Goal: Task Accomplishment & Management: Use online tool/utility

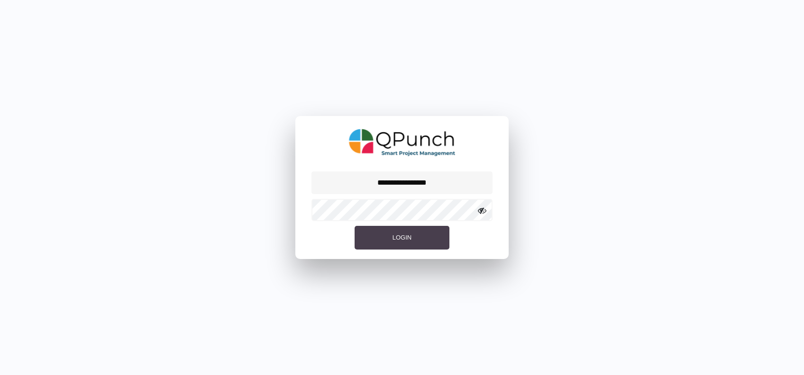
click at [363, 239] on button "Login" at bounding box center [401, 238] width 95 height 24
click at [479, 214] on icon at bounding box center [482, 211] width 9 height 9
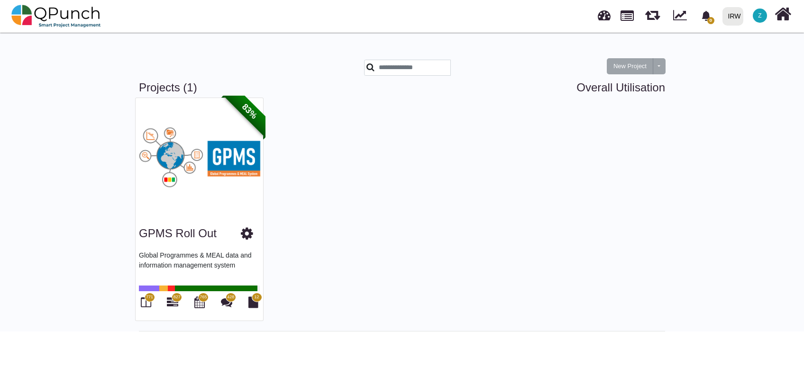
click at [244, 236] on icon at bounding box center [247, 234] width 12 height 14
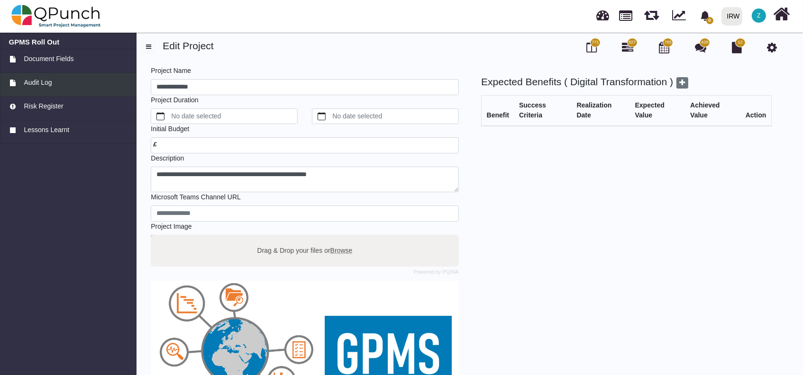
click at [76, 83] on div "Audit Log" at bounding box center [68, 83] width 119 height 10
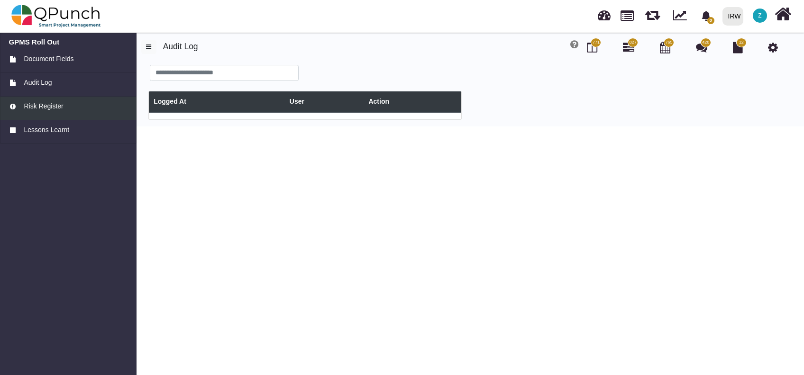
click at [73, 100] on link "Risk Register" at bounding box center [68, 109] width 136 height 24
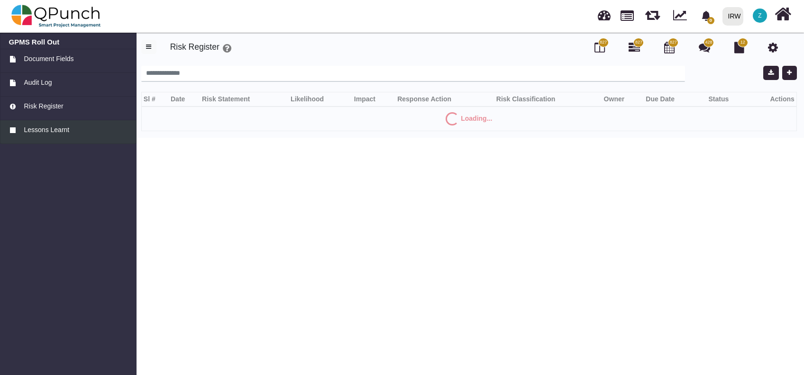
click at [68, 126] on div "Lessons Learnt" at bounding box center [68, 130] width 119 height 10
click at [49, 57] on span "Document Fields" at bounding box center [49, 59] width 50 height 10
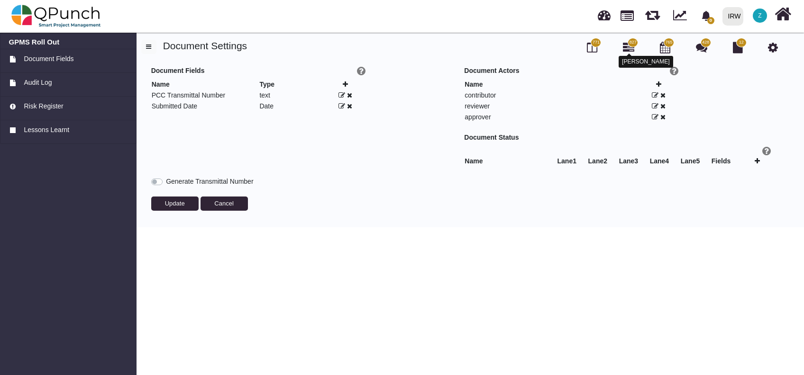
click at [626, 47] on icon at bounding box center [628, 47] width 11 height 11
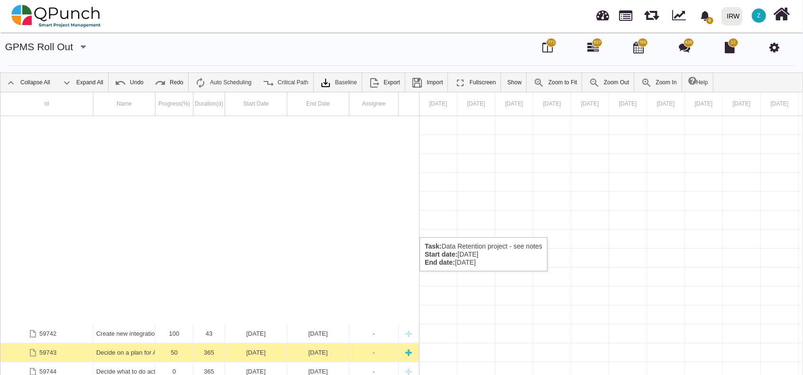
scroll to position [967, 0]
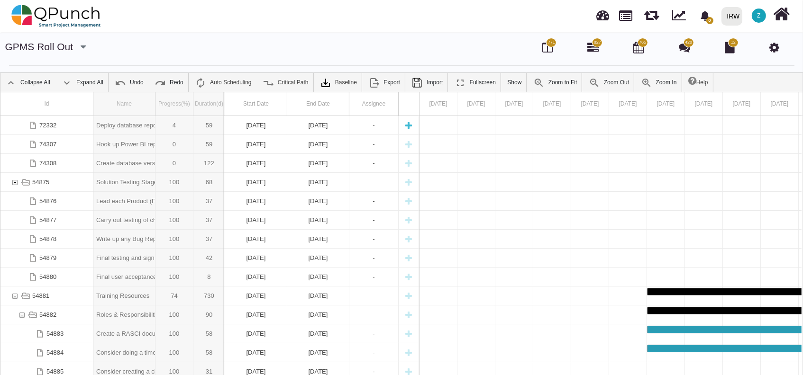
drag, startPoint x: 157, startPoint y: 109, endPoint x: 236, endPoint y: 116, distance: 79.9
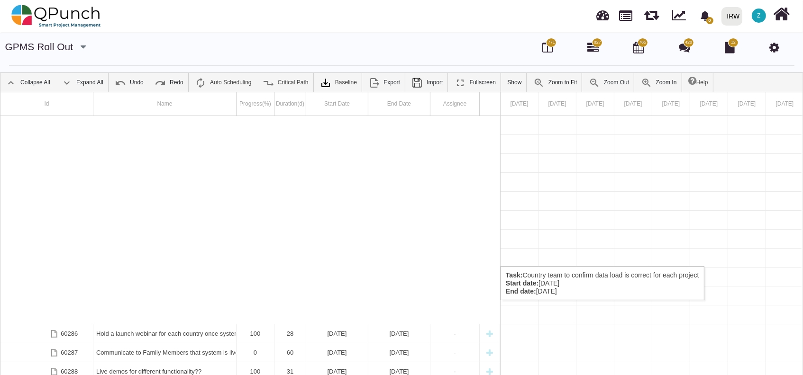
scroll to position [2900, 0]
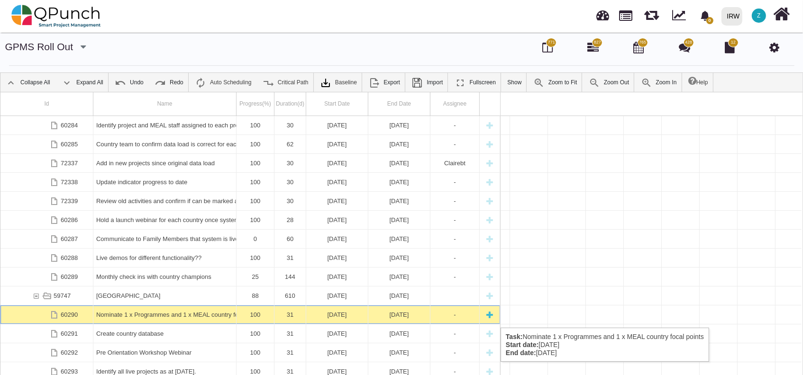
click at [118, 318] on div "Nominate 1 x Programmes and 1 x MEAL country focal points" at bounding box center [164, 315] width 137 height 18
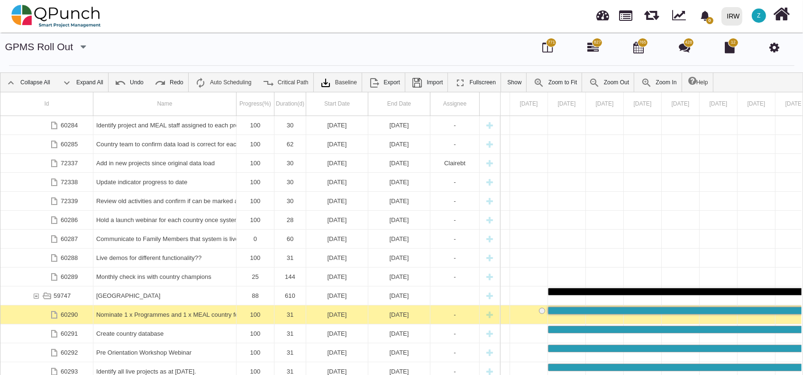
click at [118, 318] on div "Nominate 1 x Programmes and 1 x MEAL country focal points" at bounding box center [164, 315] width 137 height 18
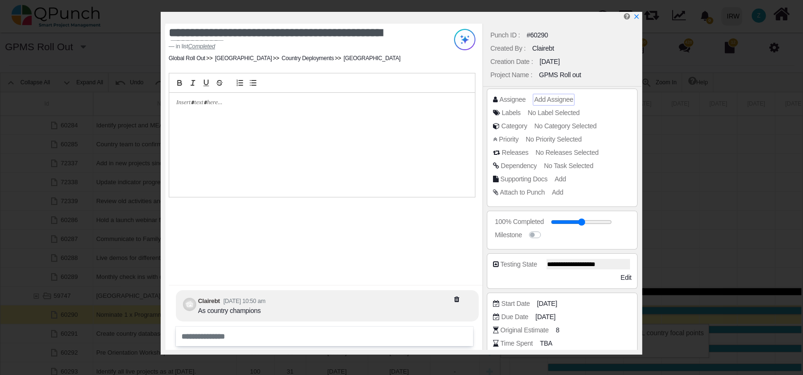
click at [547, 96] on span "Add Assignee" at bounding box center [553, 100] width 39 height 8
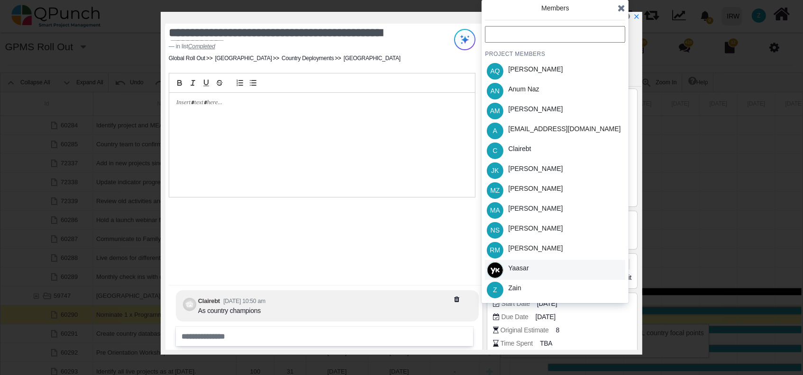
click at [528, 269] on div "Yaasar" at bounding box center [518, 270] width 27 height 20
drag, startPoint x: 621, startPoint y: 6, endPoint x: 620, endPoint y: 11, distance: 5.3
click at [621, 6] on icon at bounding box center [622, 7] width 8 height 9
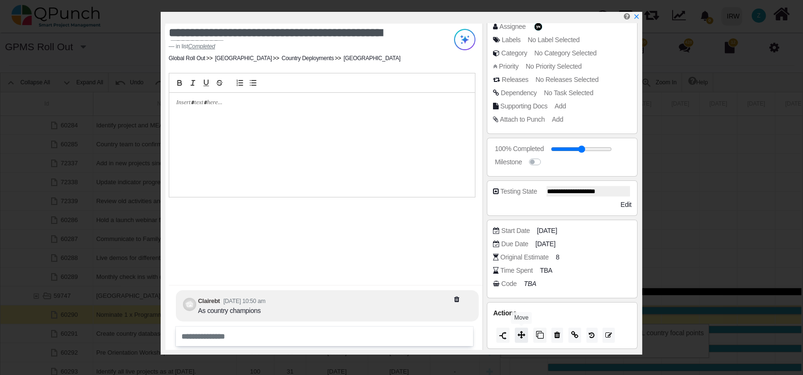
click at [518, 337] on icon at bounding box center [522, 335] width 8 height 8
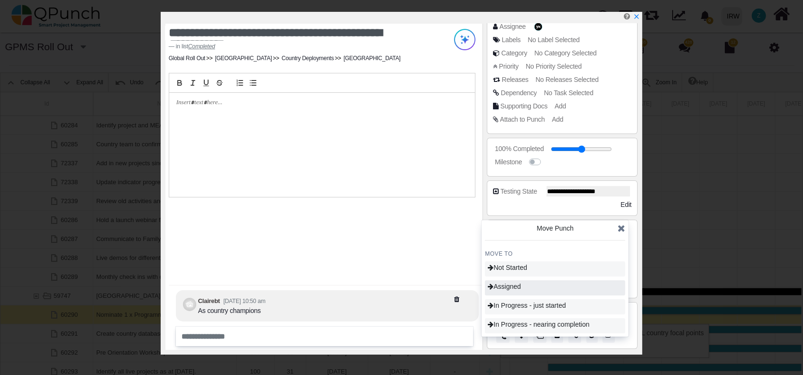
drag, startPoint x: 510, startPoint y: 280, endPoint x: 510, endPoint y: 285, distance: 5.2
click at [510, 283] on div "MOVE TO Not Started Assigned In Progress - just started In Progress - nearing c…" at bounding box center [555, 291] width 140 height 83
click at [510, 286] on span "Assigned" at bounding box center [504, 287] width 33 height 8
type input "**"
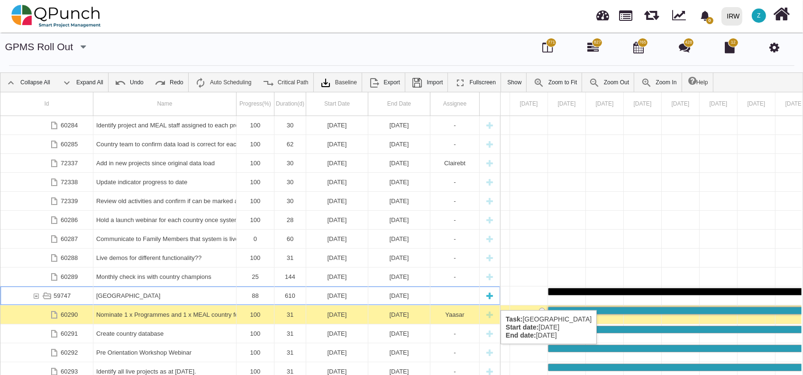
click at [157, 301] on div "Kenya" at bounding box center [164, 296] width 137 height 18
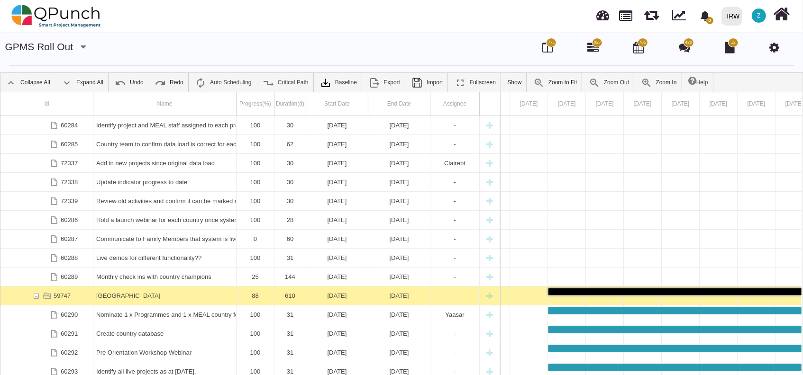
click at [157, 300] on div "Kenya" at bounding box center [164, 296] width 137 height 18
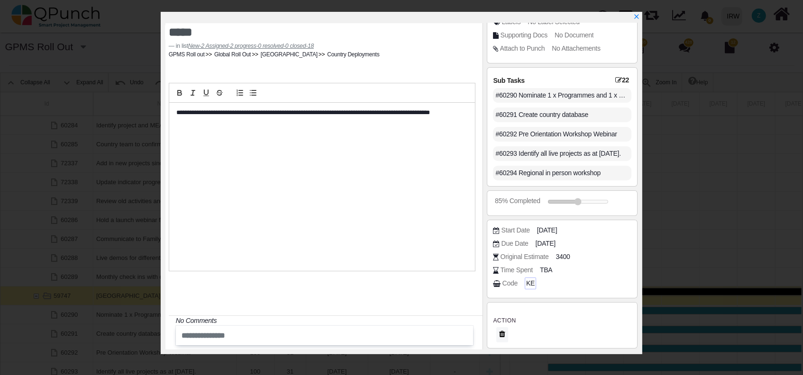
click at [531, 284] on span "KE" at bounding box center [530, 284] width 9 height 10
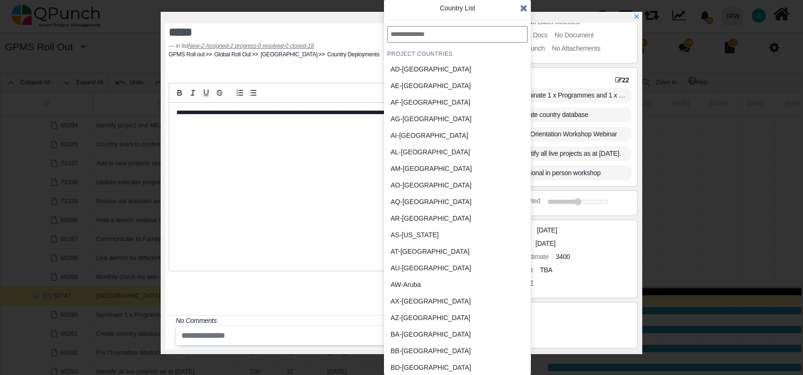
click at [420, 38] on input "text" at bounding box center [457, 34] width 140 height 17
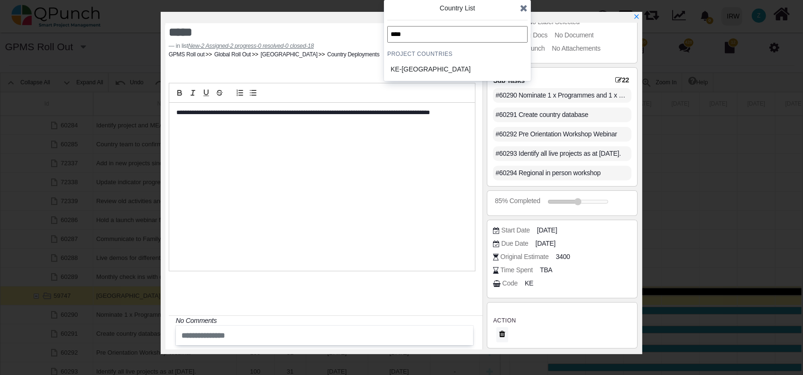
type input "****"
click at [416, 75] on div "KE-Kenya" at bounding box center [434, 69] width 95 height 17
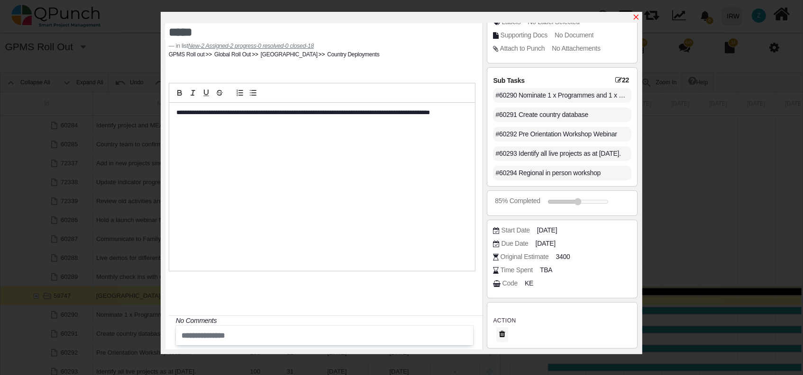
click at [637, 17] on icon "x" at bounding box center [636, 17] width 5 height 5
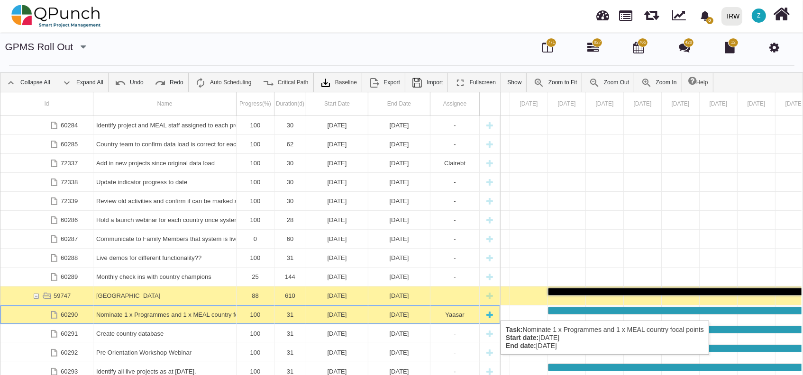
click at [104, 311] on div "Nominate 1 x Programmes and 1 x MEAL country focal points" at bounding box center [164, 315] width 137 height 18
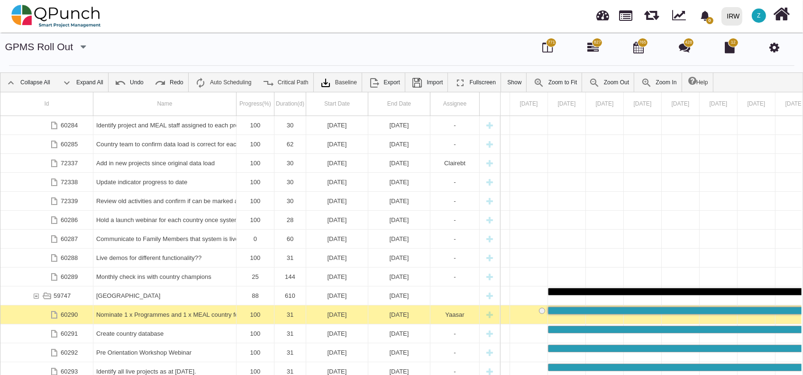
click at [104, 311] on div "Nominate 1 x Programmes and 1 x MEAL country focal points" at bounding box center [164, 315] width 137 height 18
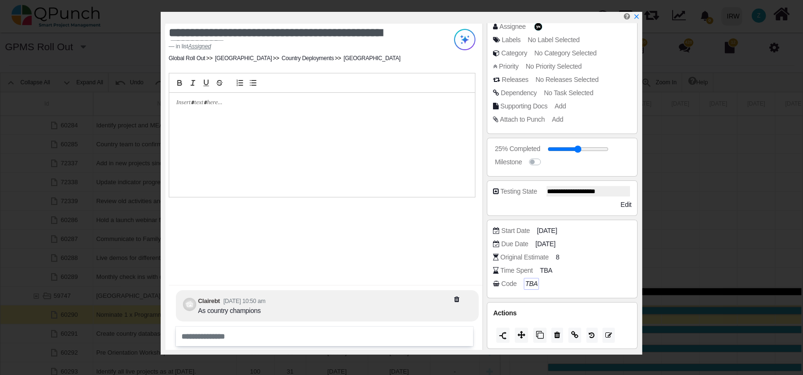
click at [531, 281] on icon "TBA" at bounding box center [531, 284] width 12 height 8
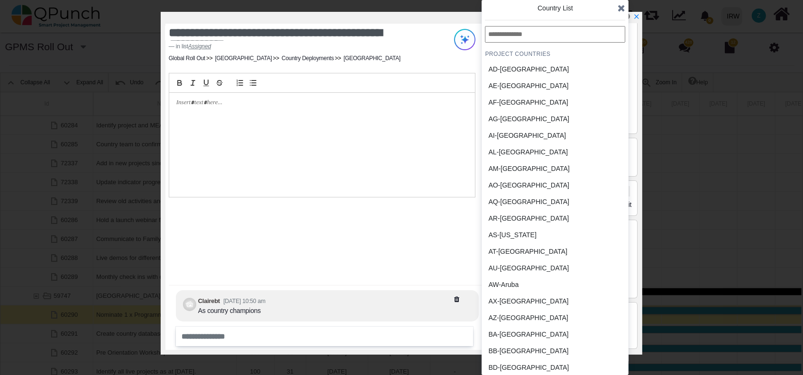
click at [521, 38] on input "text" at bounding box center [555, 34] width 140 height 17
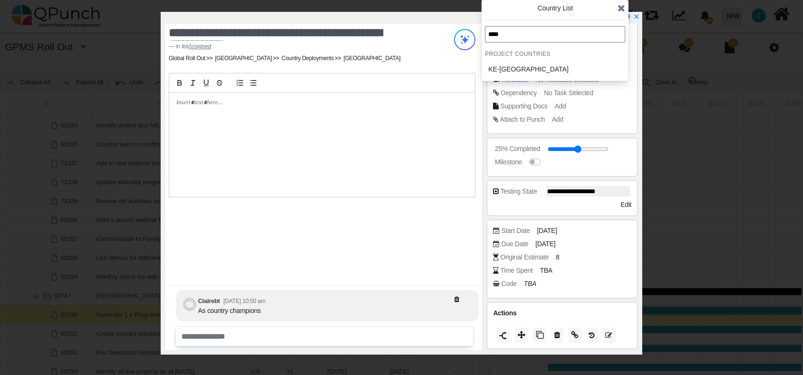
type input "****"
click at [517, 68] on div "KE-Kenya" at bounding box center [532, 69] width 88 height 10
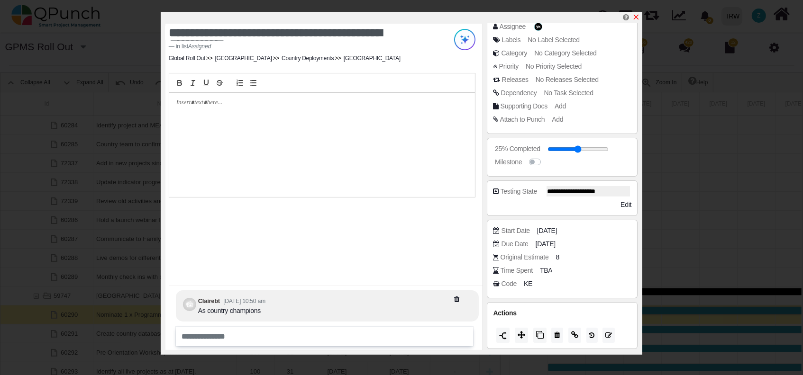
click at [637, 13] on link at bounding box center [636, 17] width 8 height 8
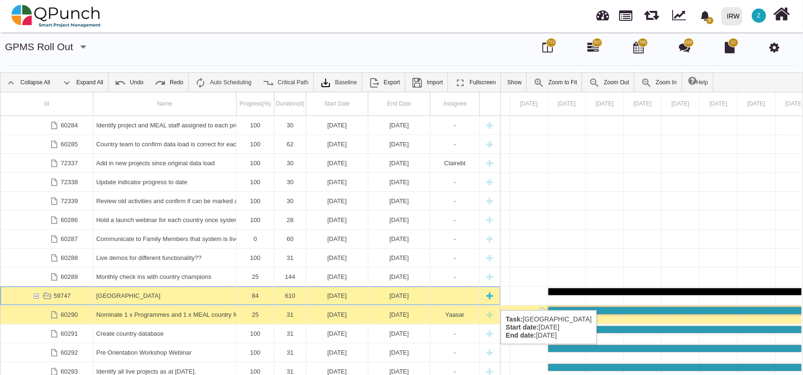
click at [129, 300] on div "Kenya" at bounding box center [164, 296] width 137 height 18
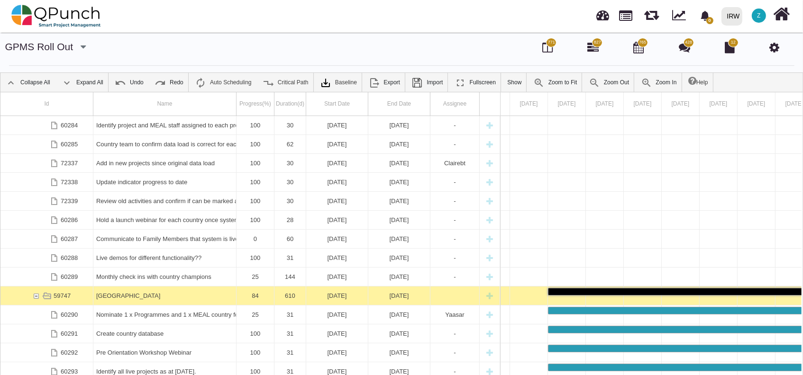
click at [129, 300] on div "Kenya" at bounding box center [164, 296] width 137 height 18
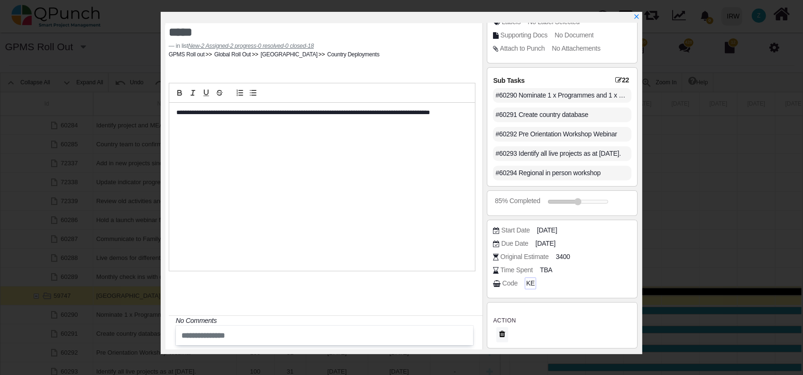
click at [529, 285] on span "KE" at bounding box center [530, 284] width 9 height 10
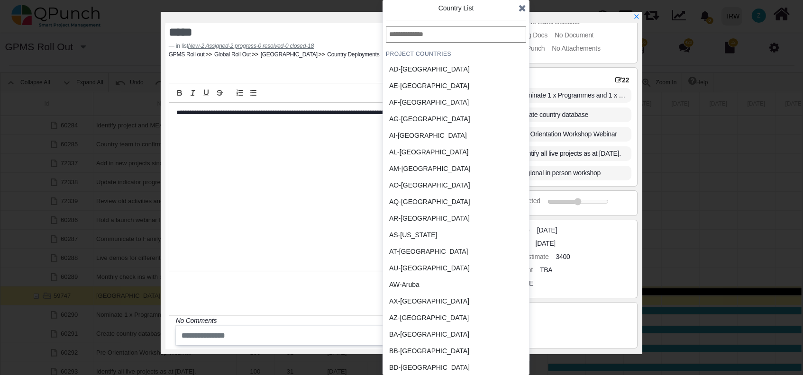
click at [459, 240] on div "AS-American Samoa" at bounding box center [433, 235] width 95 height 17
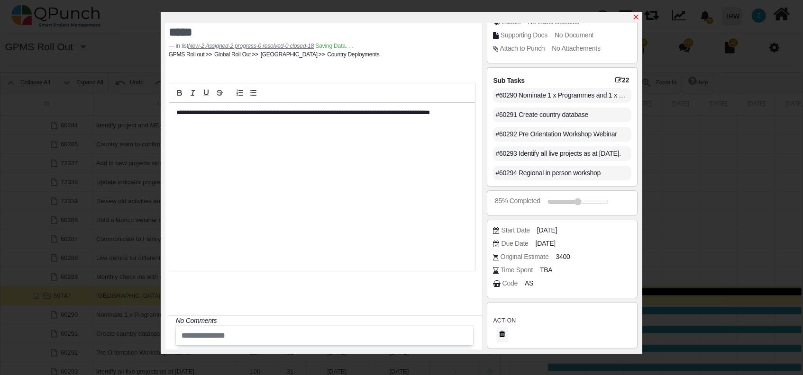
click at [637, 16] on icon "x" at bounding box center [636, 17] width 5 height 5
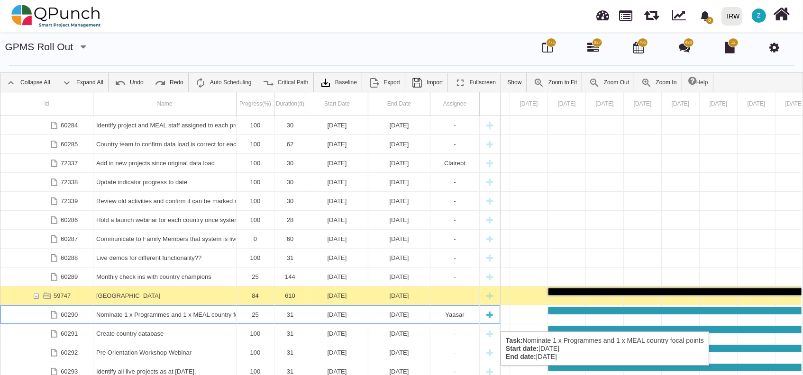
click at [114, 322] on div "Nominate 1 x Programmes and 1 x MEAL country focal points" at bounding box center [164, 315] width 137 height 18
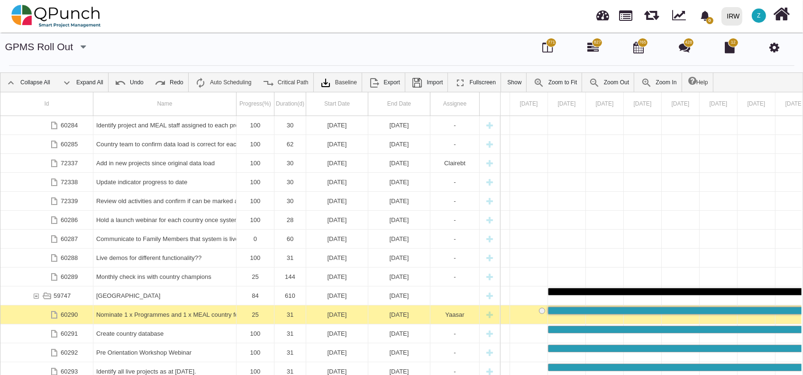
click at [114, 322] on div "Nominate 1 x Programmes and 1 x MEAL country focal points" at bounding box center [164, 315] width 137 height 18
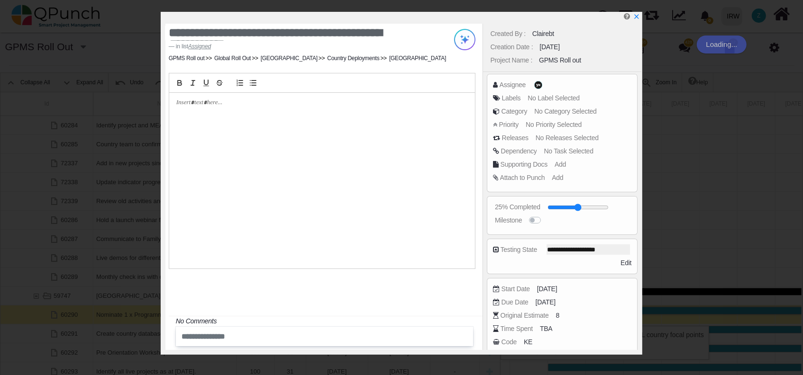
scroll to position [23, 0]
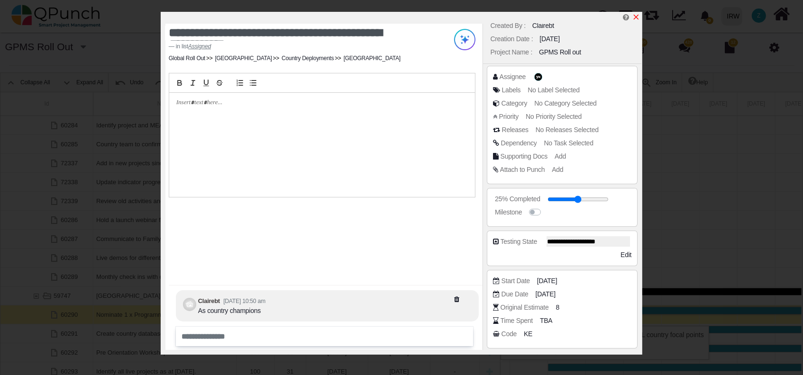
click at [633, 19] on icon "x" at bounding box center [636, 17] width 8 height 8
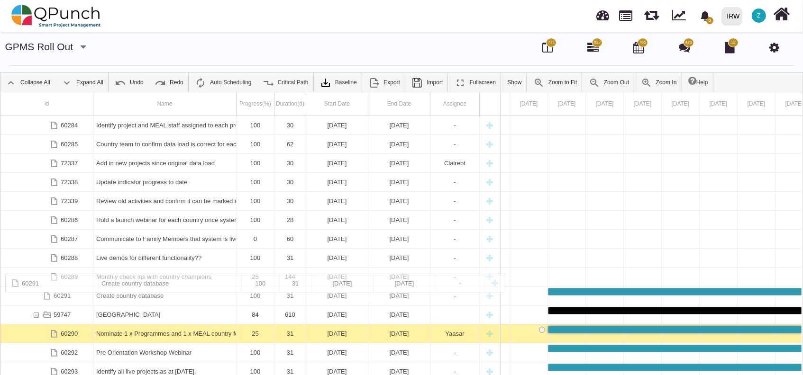
drag, startPoint x: 162, startPoint y: 331, endPoint x: 180, endPoint y: 279, distance: 54.7
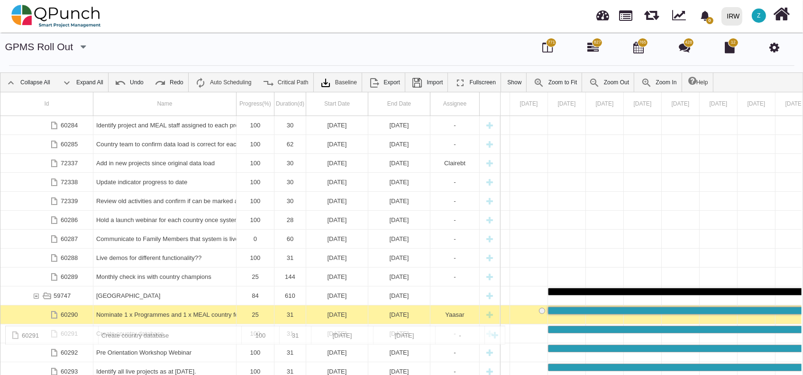
drag, startPoint x: 163, startPoint y: 298, endPoint x: 159, endPoint y: 331, distance: 33.9
click at [155, 334] on div "Create country database" at bounding box center [164, 334] width 137 height 18
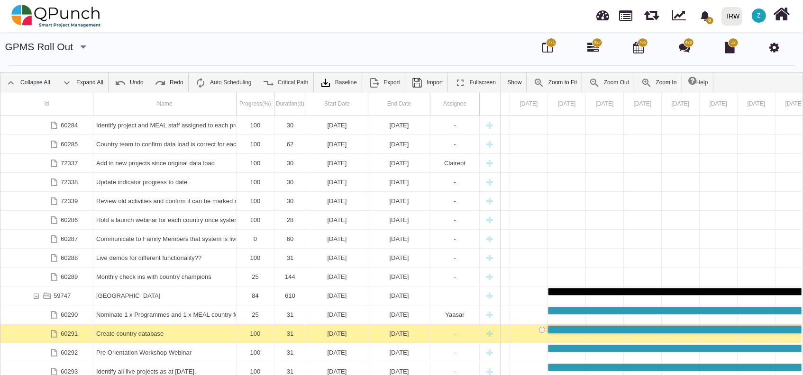
click at [155, 334] on div "Create country database" at bounding box center [164, 334] width 137 height 18
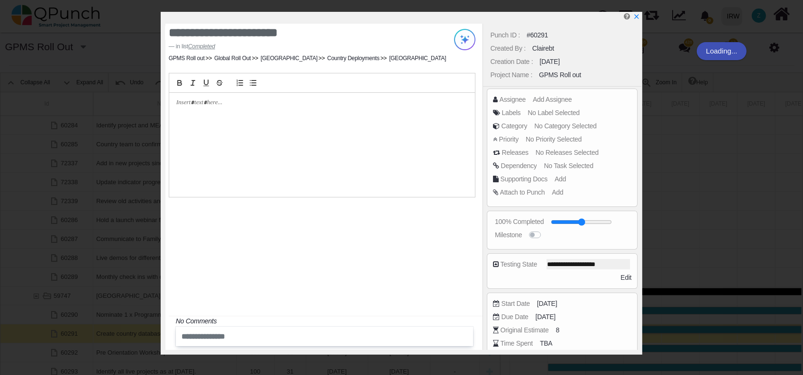
click at [155, 334] on div "**********" at bounding box center [401, 187] width 803 height 375
click at [552, 97] on span "Add Assignee" at bounding box center [553, 100] width 39 height 8
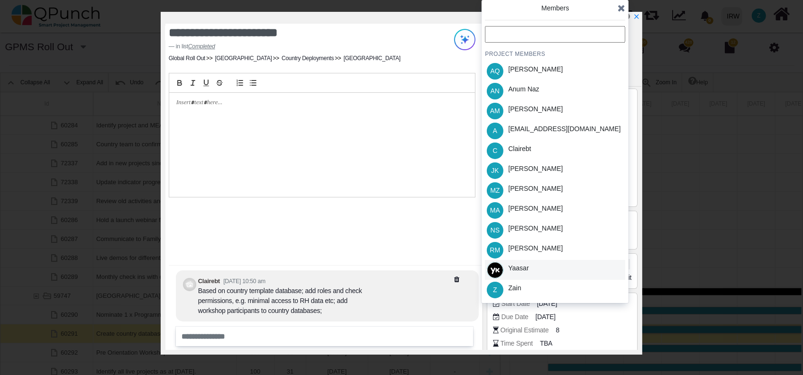
click at [539, 263] on div "Yaasar" at bounding box center [555, 270] width 140 height 20
click at [517, 266] on div "Yaasar" at bounding box center [518, 268] width 20 height 10
click at [586, 263] on div "Yaasar" at bounding box center [555, 270] width 140 height 20
click at [618, 8] on icon at bounding box center [622, 7] width 8 height 9
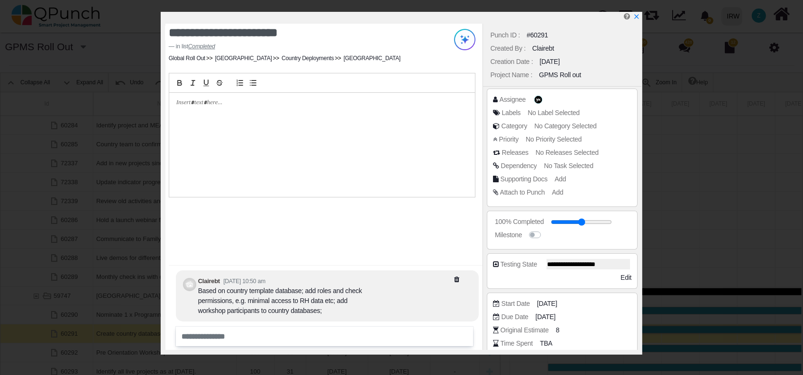
scroll to position [73, 0]
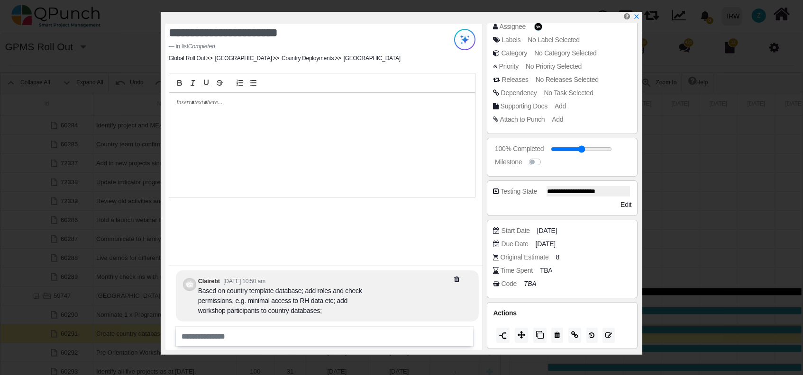
click at [535, 282] on div "Code TBA" at bounding box center [564, 283] width 143 height 9
click at [530, 284] on icon "TBA" at bounding box center [531, 284] width 12 height 8
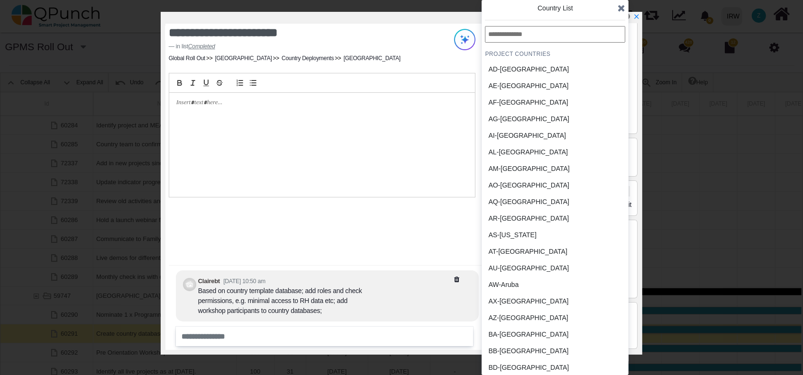
click at [523, 34] on input "text" at bounding box center [555, 34] width 140 height 17
click at [503, 205] on div "AQ-Antarctica" at bounding box center [532, 202] width 88 height 10
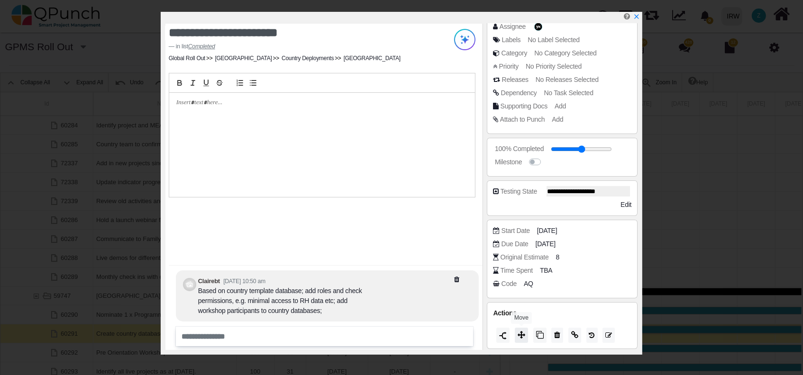
click at [516, 334] on button at bounding box center [521, 335] width 13 height 15
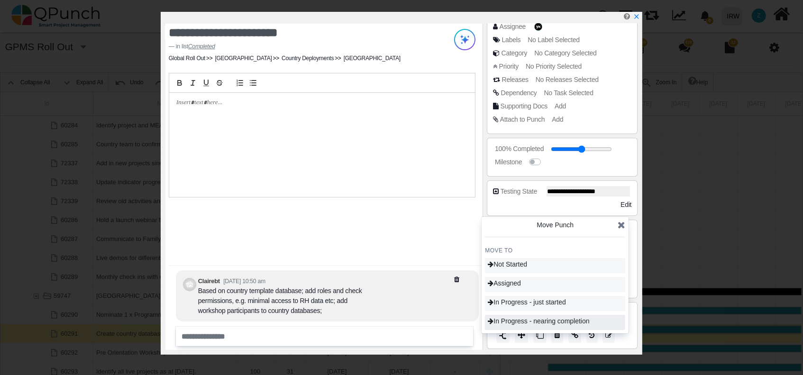
click at [528, 319] on span "In Progress - nearing completion" at bounding box center [538, 322] width 101 height 8
type input "**"
click at [523, 322] on span "Completed" at bounding box center [507, 322] width 38 height 8
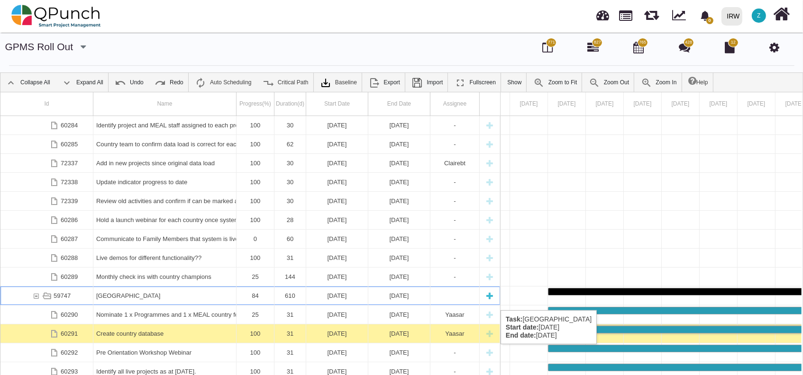
click at [177, 301] on div "Kenya" at bounding box center [164, 296] width 137 height 18
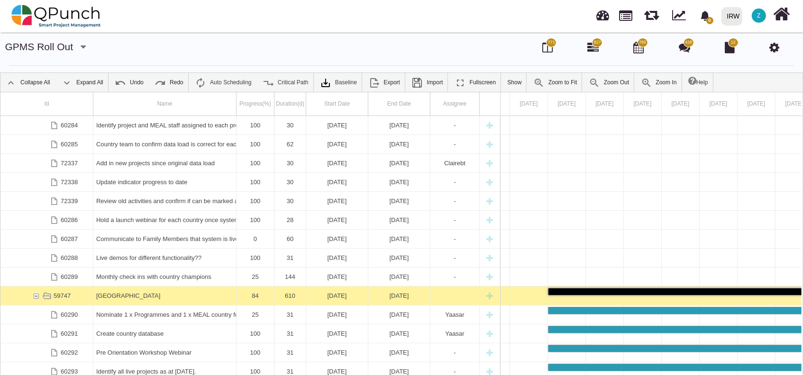
click at [177, 301] on div "Kenya" at bounding box center [164, 296] width 137 height 18
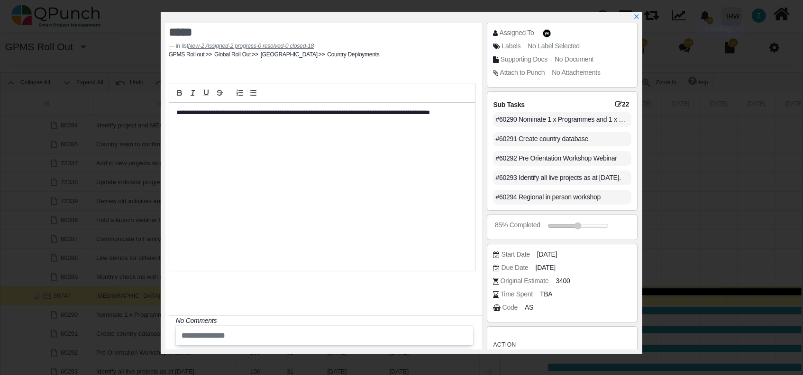
scroll to position [77, 0]
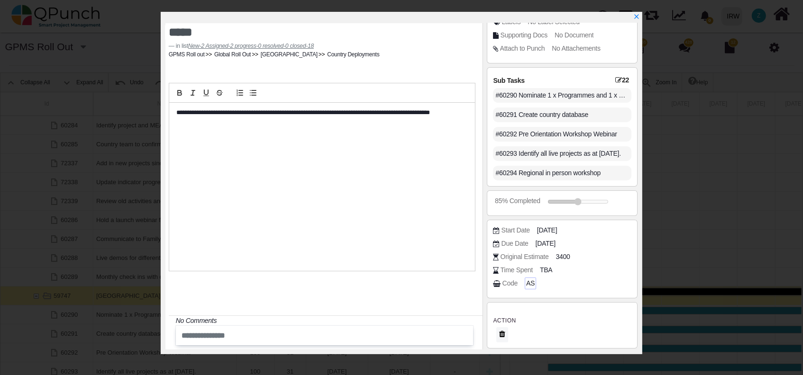
click at [530, 285] on span "AS" at bounding box center [530, 284] width 9 height 10
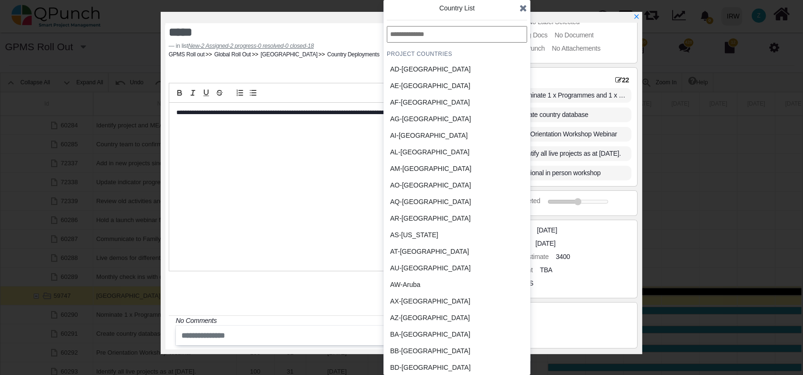
click at [463, 31] on input "text" at bounding box center [457, 34] width 140 height 17
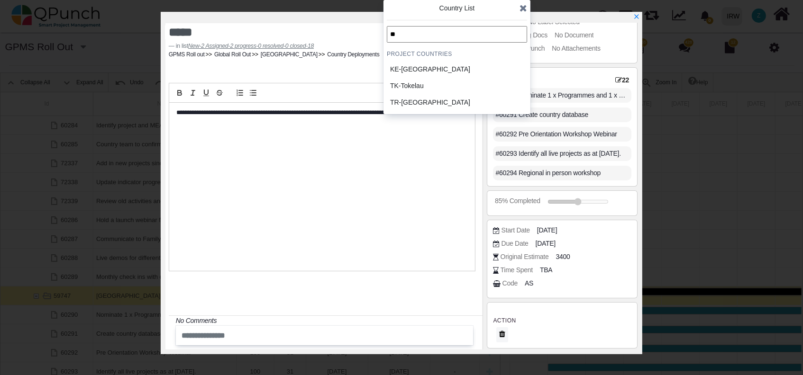
type input "**"
click at [421, 72] on div "KE-Kenya" at bounding box center [434, 69] width 88 height 10
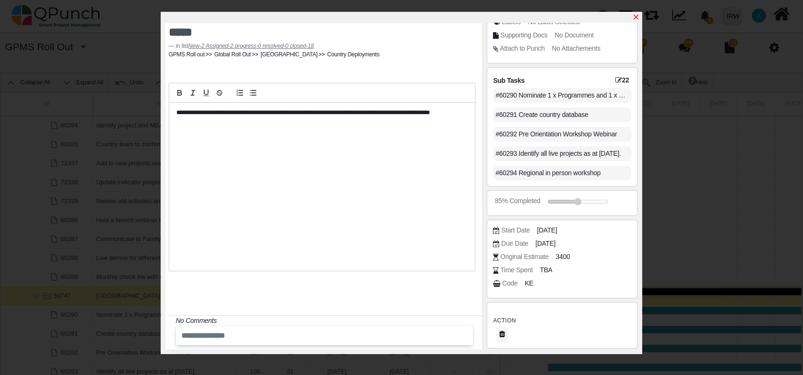
click at [636, 14] on icon "x" at bounding box center [636, 17] width 8 height 8
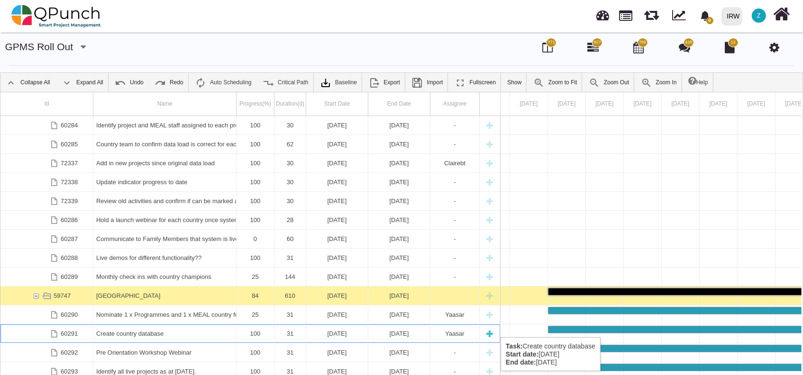
click at [123, 328] on div "Create country database" at bounding box center [164, 334] width 137 height 18
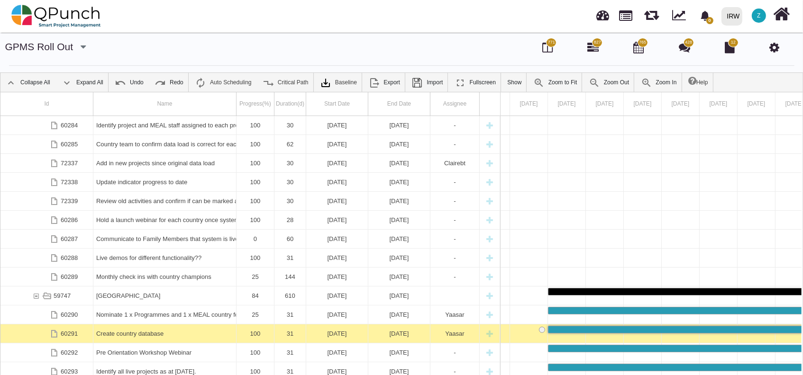
click at [123, 328] on div "Create country database" at bounding box center [164, 334] width 137 height 18
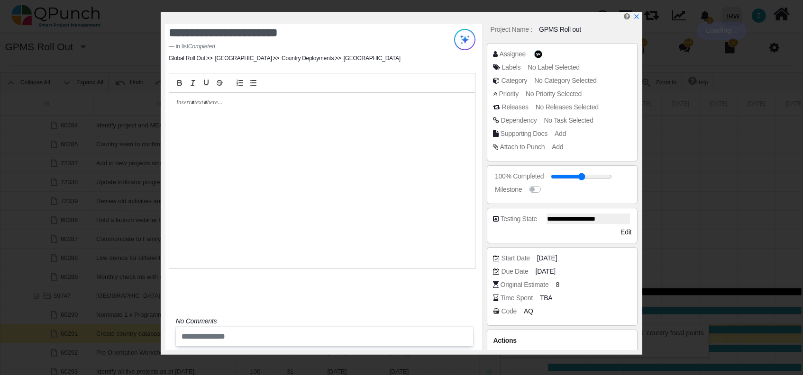
scroll to position [73, 0]
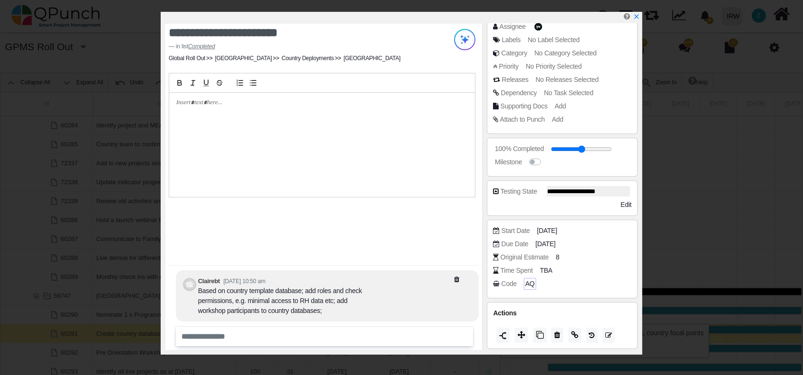
click at [527, 280] on span "AQ" at bounding box center [529, 284] width 9 height 10
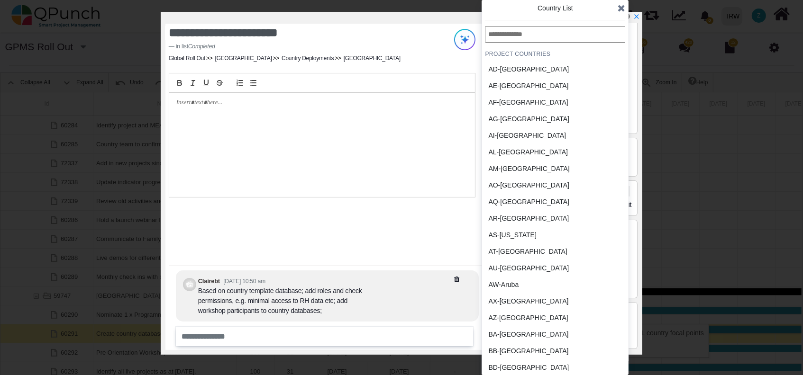
click at [619, 9] on icon at bounding box center [622, 7] width 8 height 9
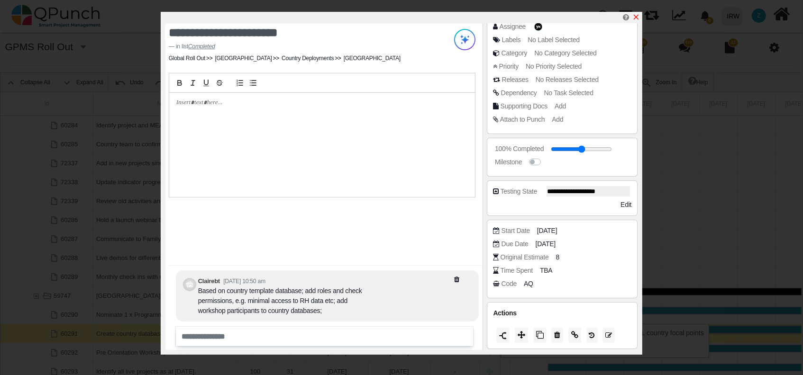
click at [636, 15] on icon "x" at bounding box center [636, 17] width 8 height 8
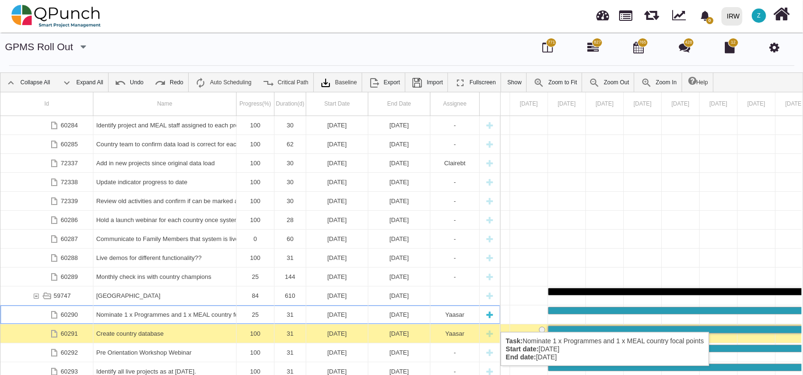
click at [174, 323] on div "Nominate 1 x Programmes and 1 x MEAL country focal points" at bounding box center [164, 315] width 137 height 18
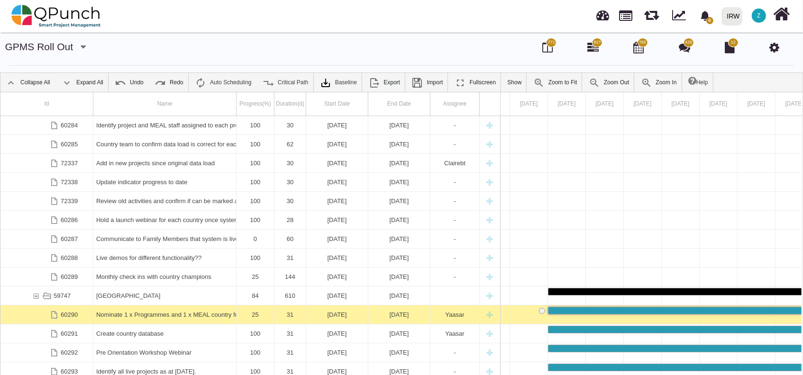
click at [174, 323] on div "Nominate 1 x Programmes and 1 x MEAL country focal points" at bounding box center [164, 315] width 137 height 18
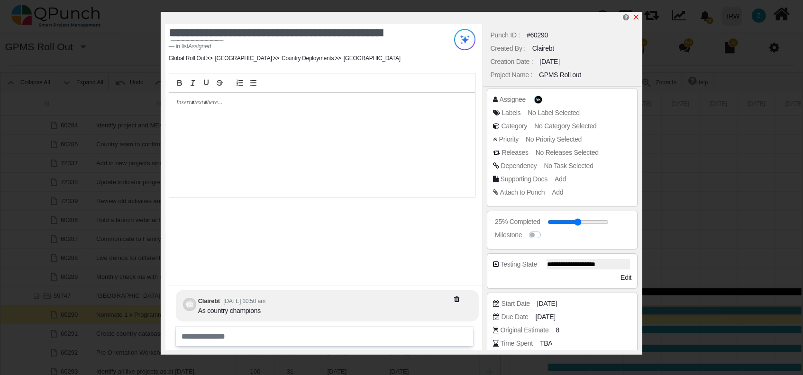
click at [637, 13] on icon "x" at bounding box center [636, 17] width 8 height 8
